Goal: Transaction & Acquisition: Subscribe to service/newsletter

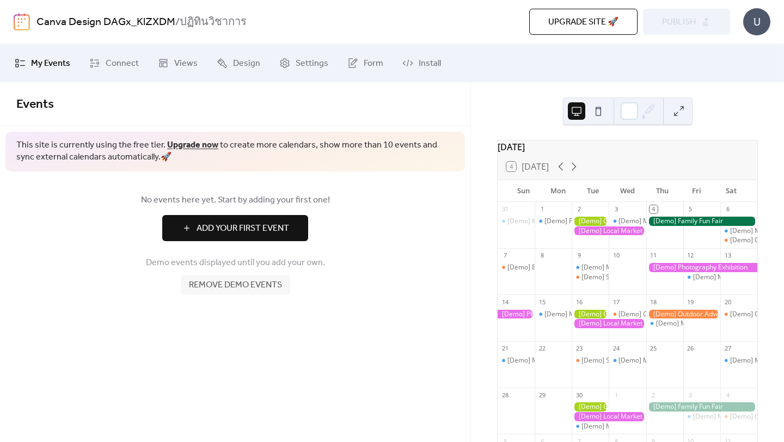
click at [671, 272] on div at bounding box center [701, 267] width 111 height 9
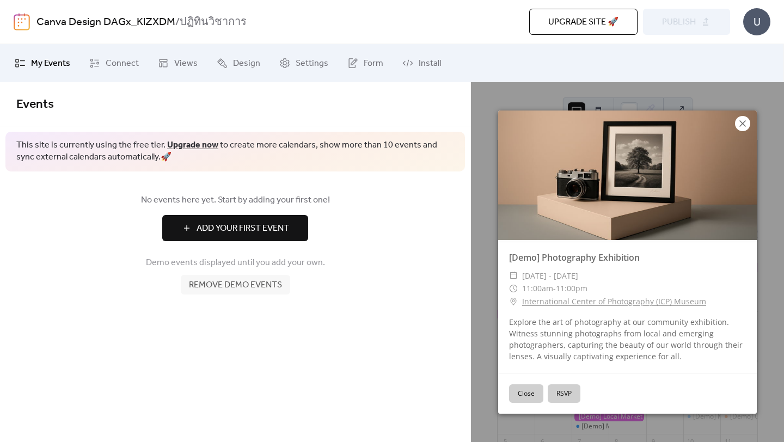
click at [744, 124] on icon at bounding box center [742, 123] width 13 height 13
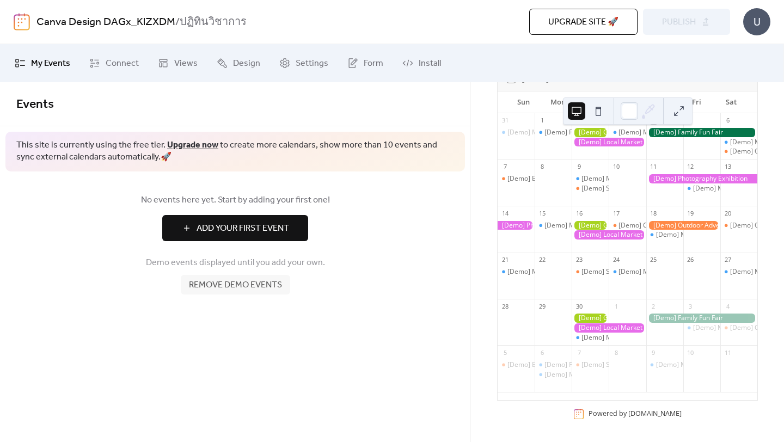
scroll to position [96, 0]
click at [49, 64] on span "My Events" at bounding box center [50, 63] width 39 height 13
click at [187, 147] on link "Upgrade now" at bounding box center [192, 145] width 51 height 17
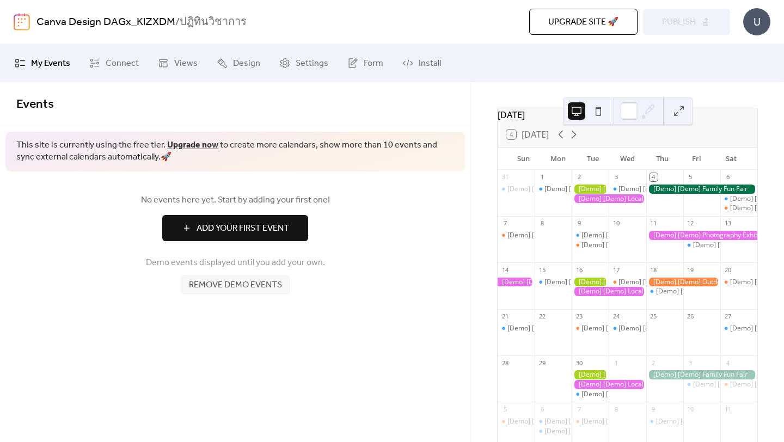
scroll to position [37, 0]
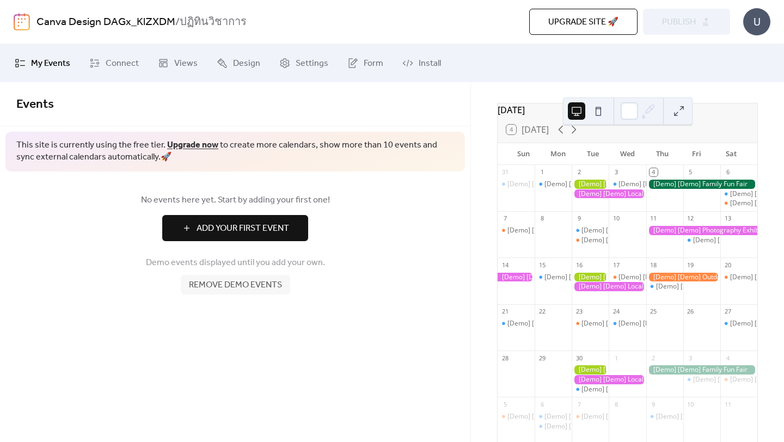
click at [666, 189] on div at bounding box center [701, 184] width 111 height 9
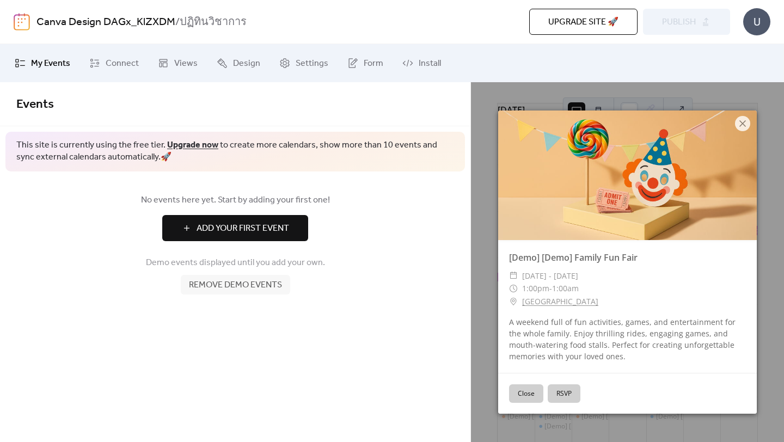
click at [533, 390] on button "Close" at bounding box center [526, 393] width 34 height 19
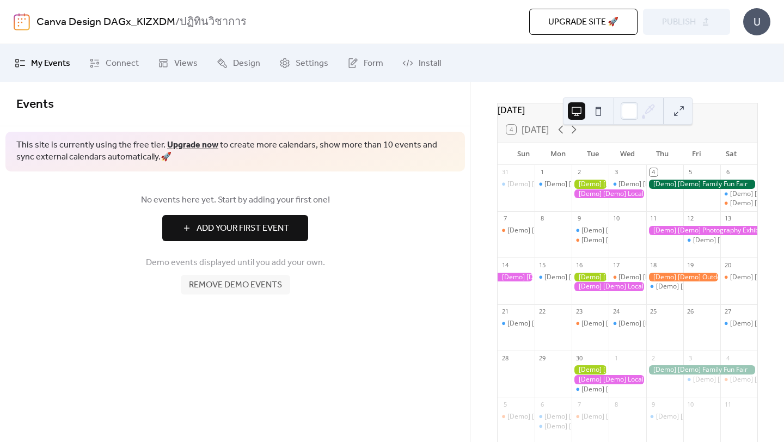
click at [728, 189] on div at bounding box center [701, 184] width 111 height 9
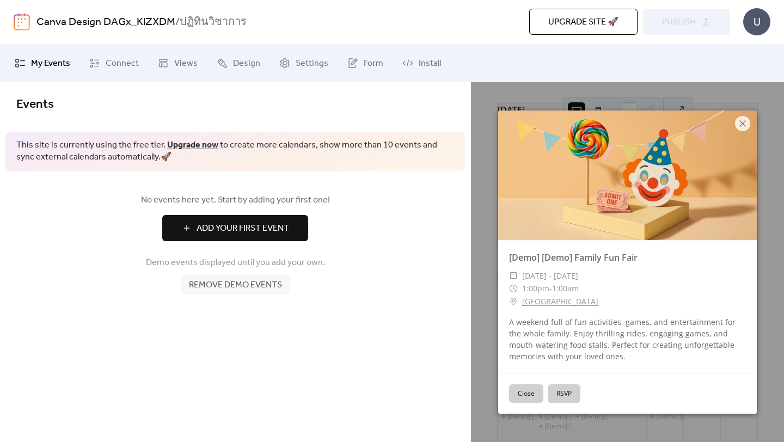
click at [728, 192] on div at bounding box center [627, 175] width 259 height 130
click at [558, 392] on button "RSVP" at bounding box center [563, 393] width 33 height 19
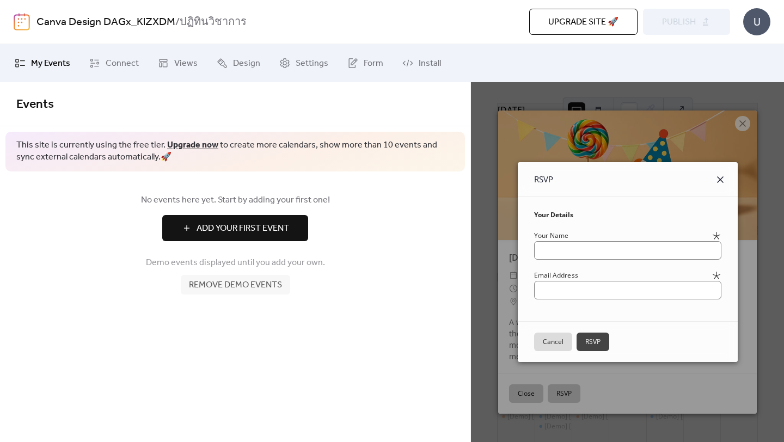
click at [727, 182] on icon at bounding box center [719, 179] width 13 height 13
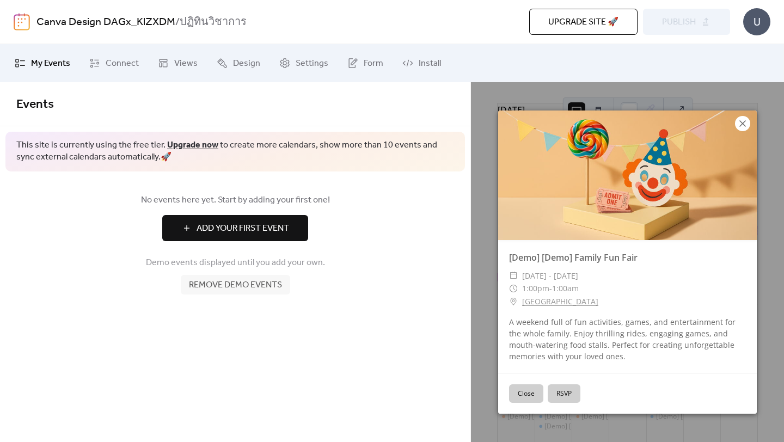
click at [744, 120] on icon at bounding box center [742, 123] width 13 height 13
